Goal: Find contact information

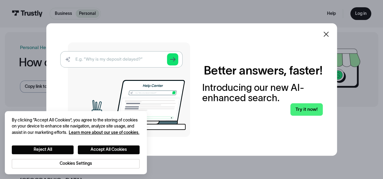
click at [328, 33] on icon at bounding box center [325, 34] width 5 height 5
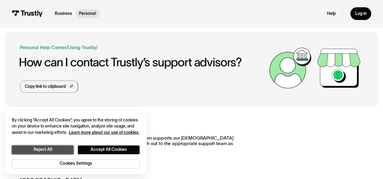
click at [65, 146] on button "Reject All" at bounding box center [43, 149] width 62 height 9
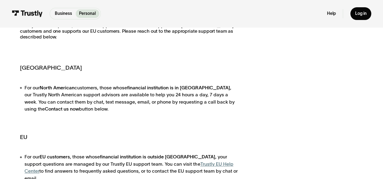
scroll to position [110, 0]
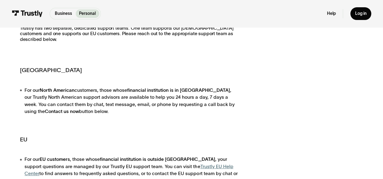
click at [79, 109] on strong "Contact us now" at bounding box center [62, 111] width 34 height 5
drag, startPoint x: 41, startPoint y: 114, endPoint x: 29, endPoint y: 112, distance: 11.9
click at [29, 112] on li "For our [DEMOGRAPHIC_DATA] customers, those whose financial institution is in […" at bounding box center [130, 101] width 221 height 28
click at [45, 112] on strong "Contact us now" at bounding box center [62, 111] width 34 height 5
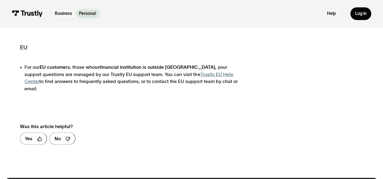
scroll to position [208, 0]
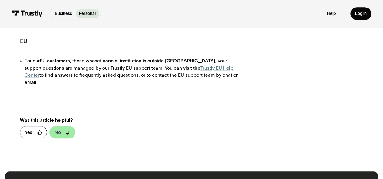
click at [58, 129] on div "No" at bounding box center [57, 132] width 6 height 7
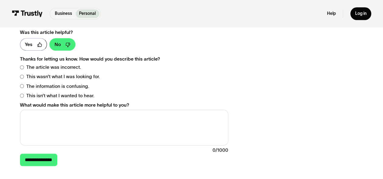
scroll to position [302, 0]
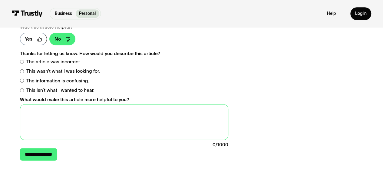
click at [74, 111] on textarea "What would make this article more helpful to you?" at bounding box center [124, 121] width 208 height 35
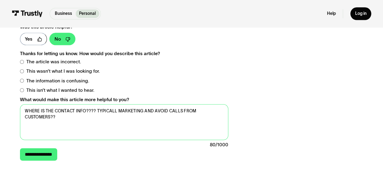
type textarea "WHERE IS THE CONTACT INFO???? TYPICALL MARKETING AND AVOID CALLS FROM CUSTOMERS…"
drag, startPoint x: 64, startPoint y: 109, endPoint x: 8, endPoint y: 102, distance: 57.3
